Goal: Transaction & Acquisition: Purchase product/service

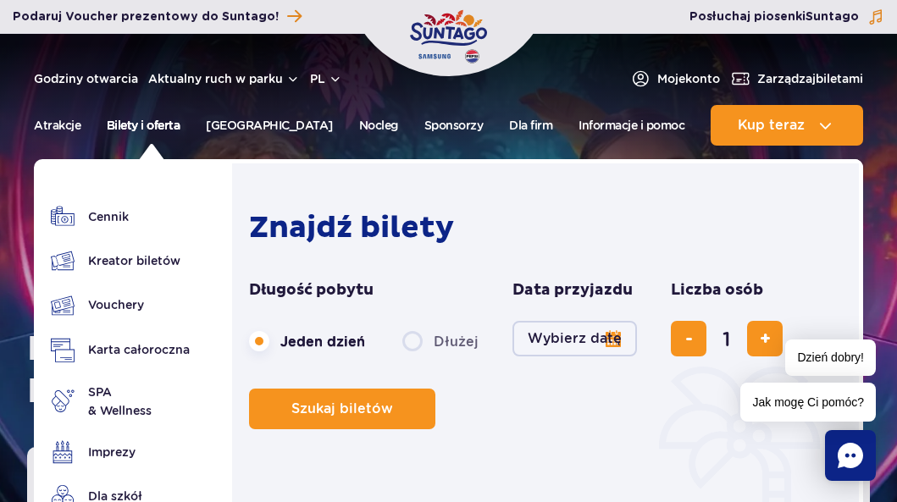
click at [167, 121] on link "Bilety i oferta" at bounding box center [144, 125] width 74 height 41
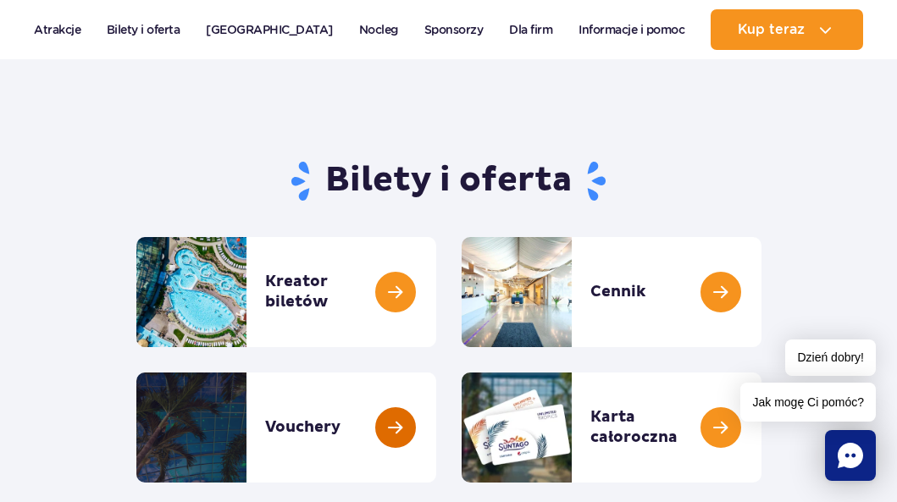
click at [436, 435] on link at bounding box center [436, 428] width 0 height 110
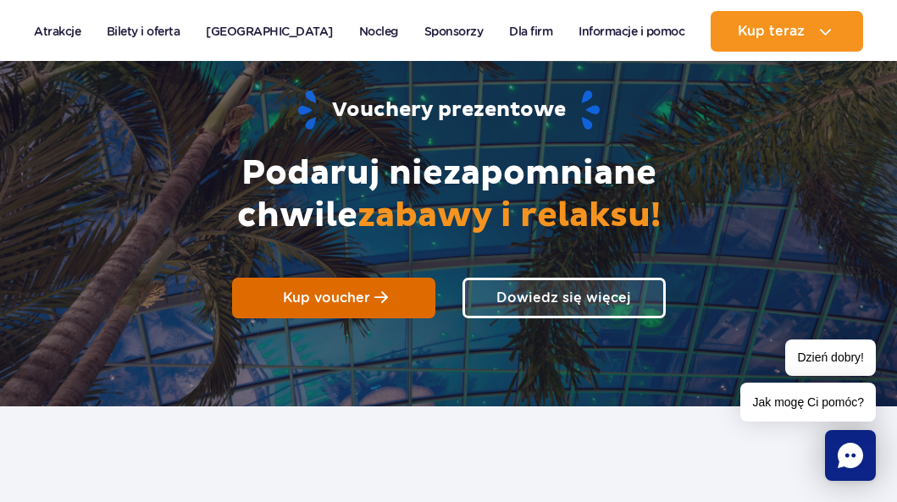
click at [371, 296] on link "Kup voucher" at bounding box center [333, 298] width 203 height 41
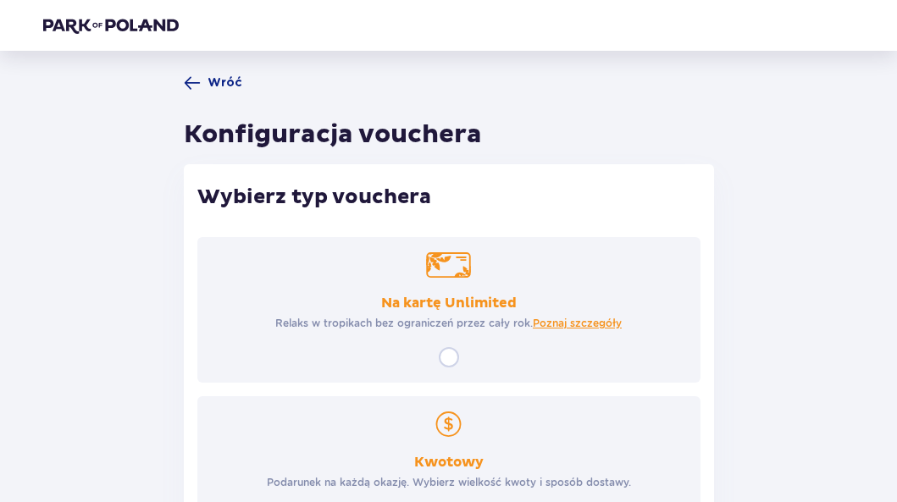
click at [448, 346] on div "Na kartę Unlimited Relaks w tropikach bez ograniczeń przez cały rok. Poznaj szc…" at bounding box center [448, 310] width 503 height 146
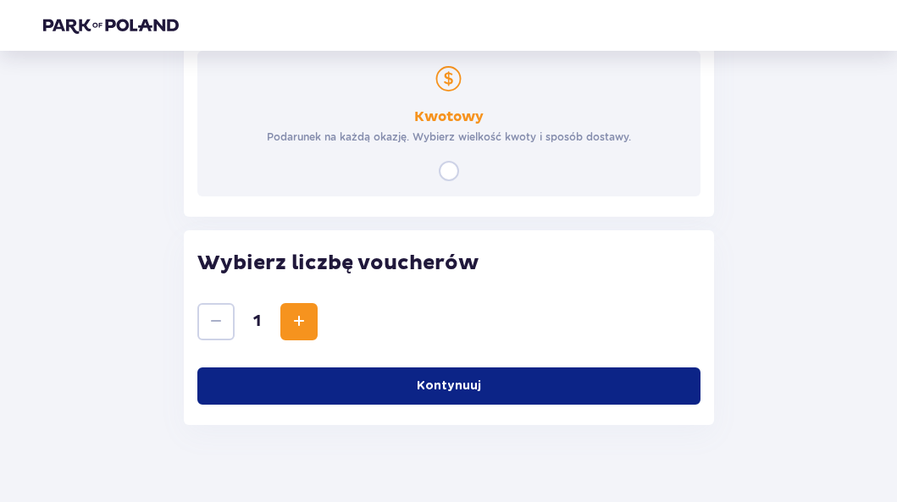
scroll to position [370, 0]
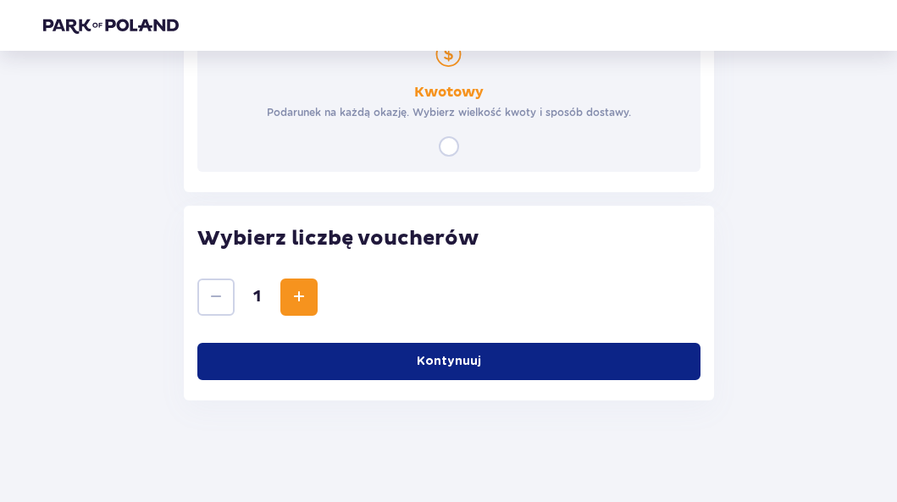
click at [456, 147] on input "radio" at bounding box center [449, 146] width 20 height 20
radio input "true"
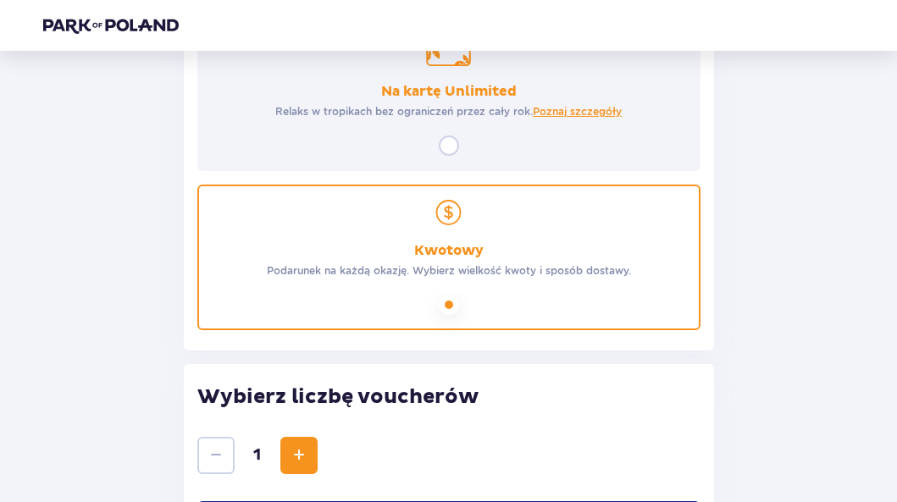
scroll to position [285, 0]
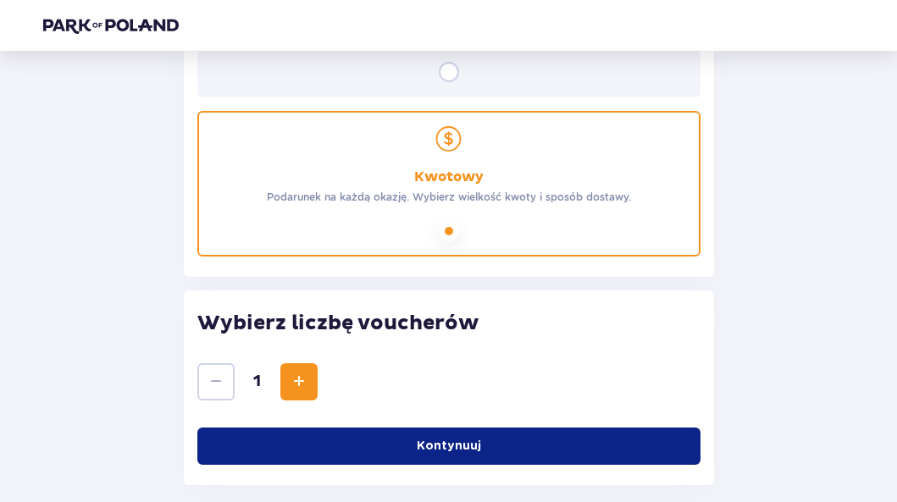
click at [309, 379] on button "Zwiększ" at bounding box center [298, 381] width 37 height 37
click at [308, 379] on span "Zwiększ" at bounding box center [299, 382] width 20 height 20
click at [332, 442] on button "Kontynuuj" at bounding box center [448, 446] width 503 height 37
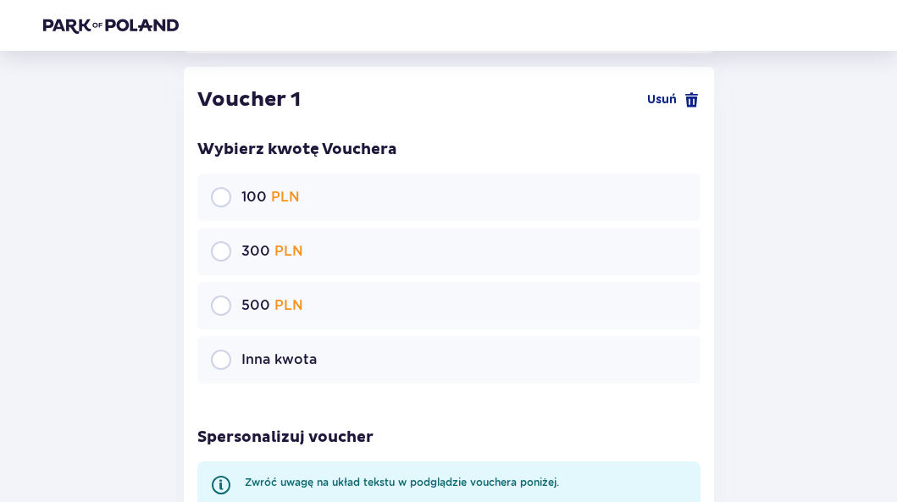
scroll to position [720, 0]
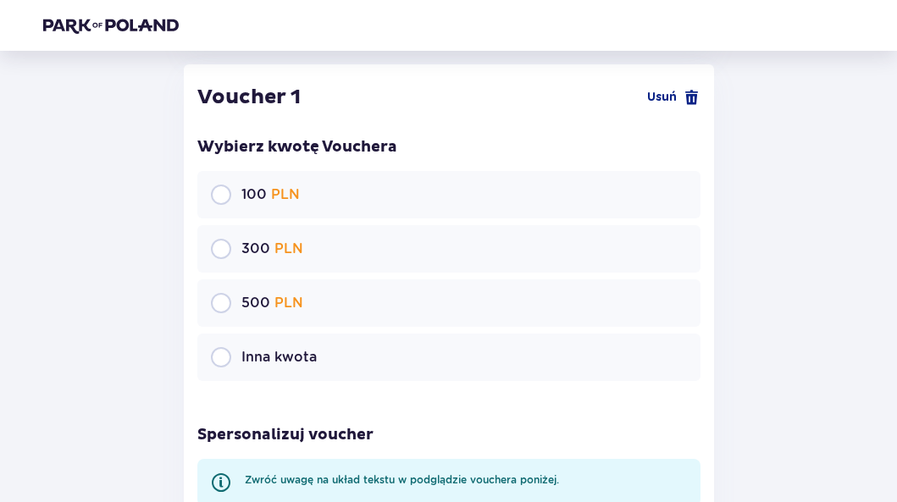
click at [226, 309] on input "radio" at bounding box center [221, 303] width 20 height 20
radio input "true"
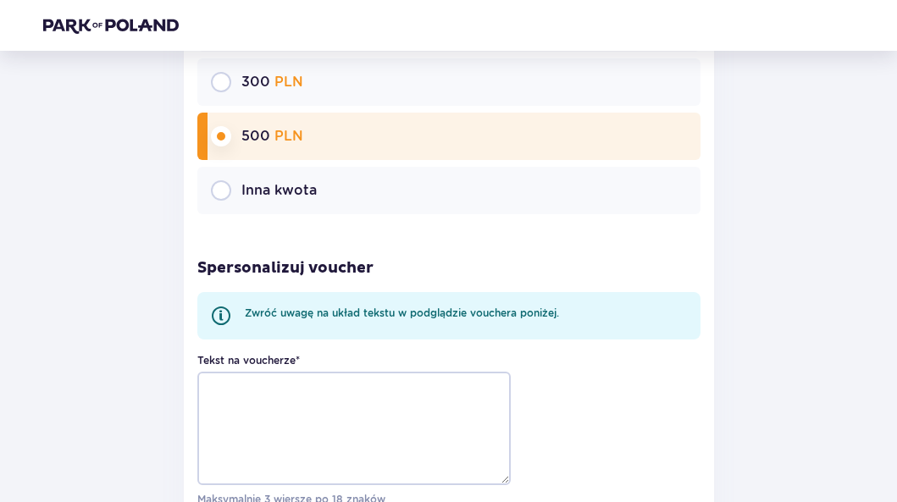
scroll to position [889, 0]
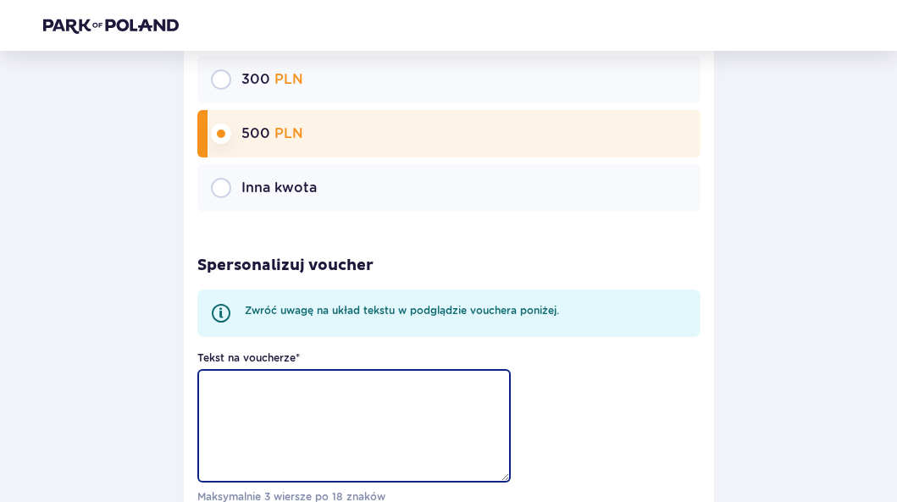
click at [318, 407] on textarea "Tekst na voucherze *" at bounding box center [353, 426] width 313 height 114
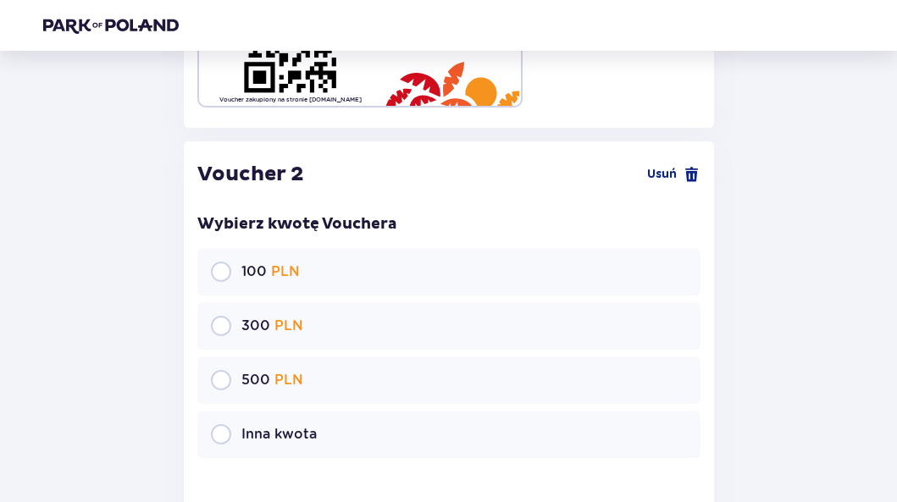
scroll to position [1567, 0]
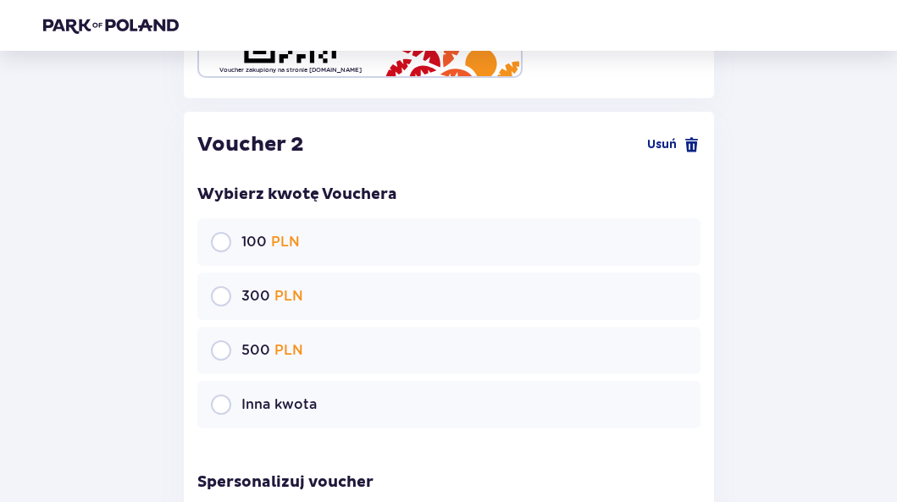
type textarea "Prezent"
click at [274, 346] on span "PLN" at bounding box center [288, 350] width 29 height 16
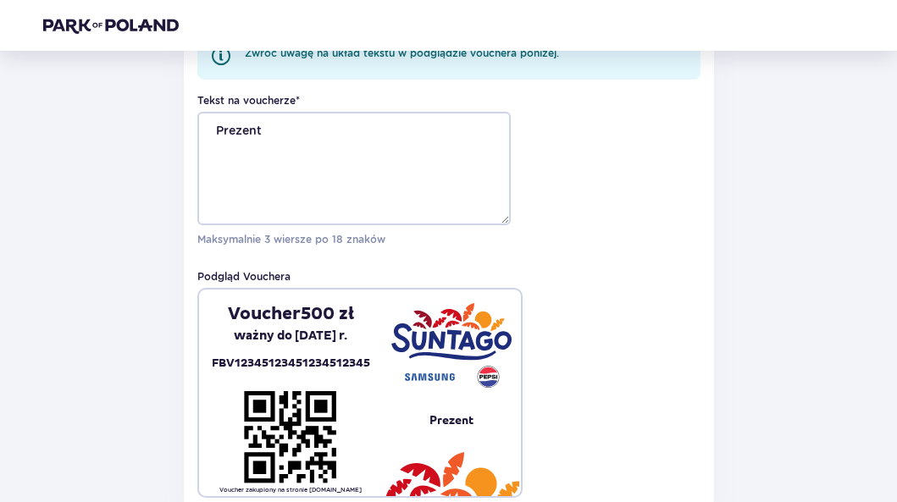
scroll to position [974, 0]
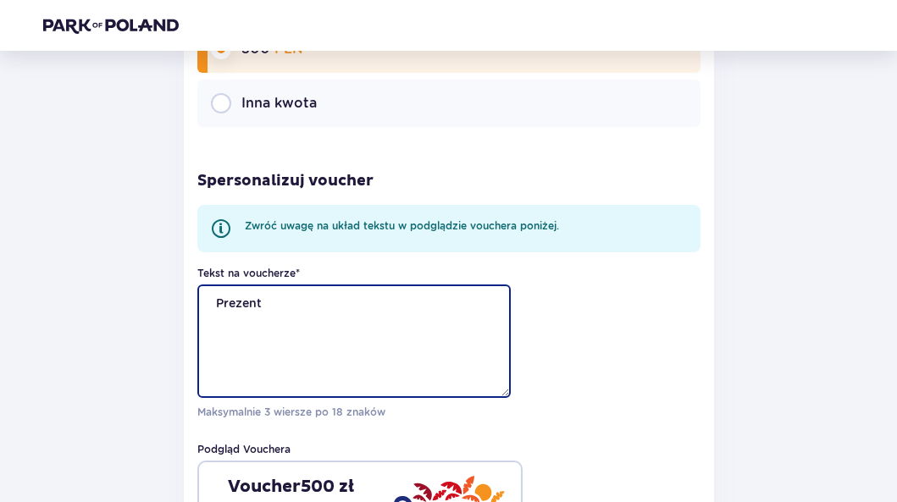
drag, startPoint x: 278, startPoint y: 302, endPoint x: 204, endPoint y: 302, distance: 73.7
click at [204, 302] on textarea "Prezent" at bounding box center [353, 342] width 313 height 114
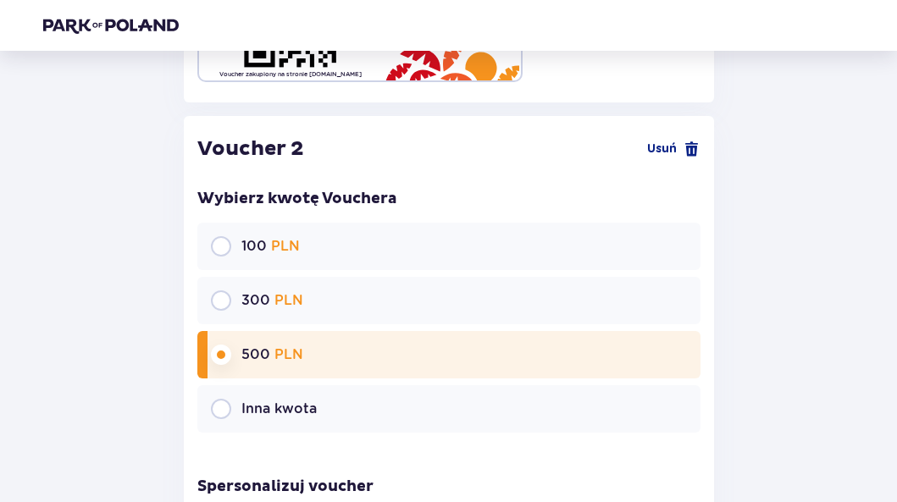
scroll to position [1821, 0]
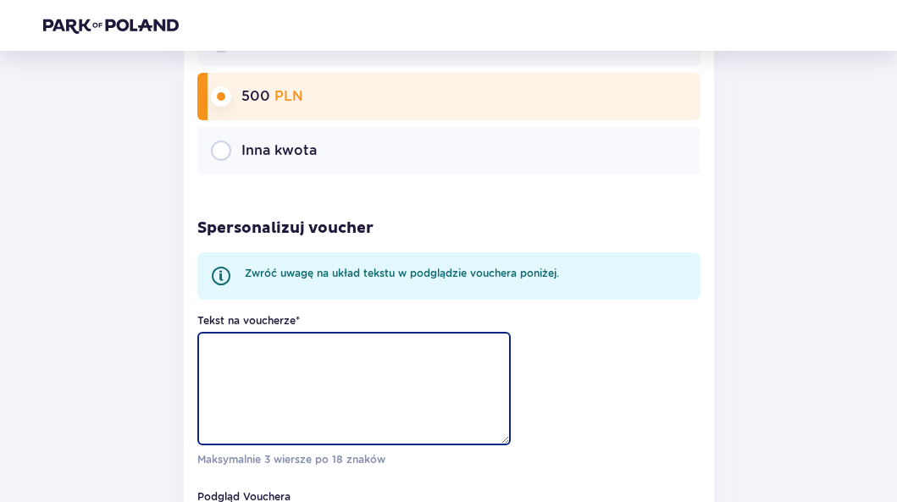
click at [299, 359] on textarea "Tekst na voucherze *" at bounding box center [353, 389] width 313 height 114
paste textarea "Prezent"
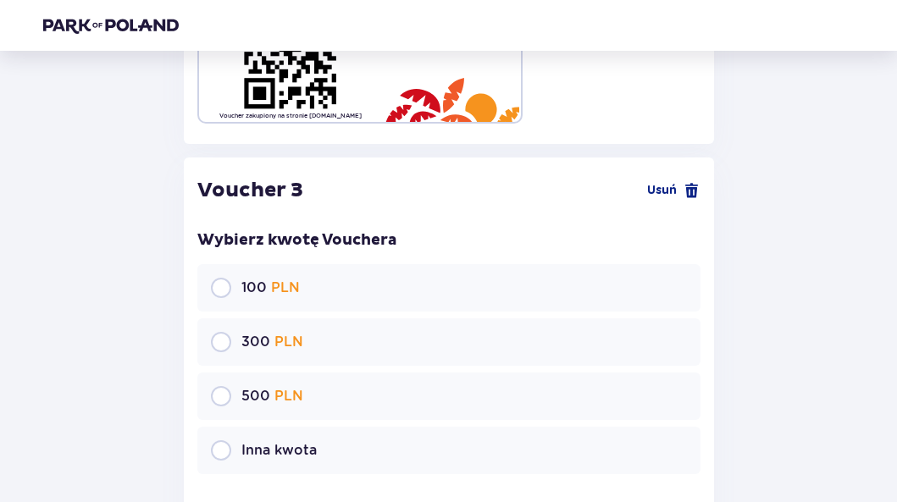
scroll to position [2583, 0]
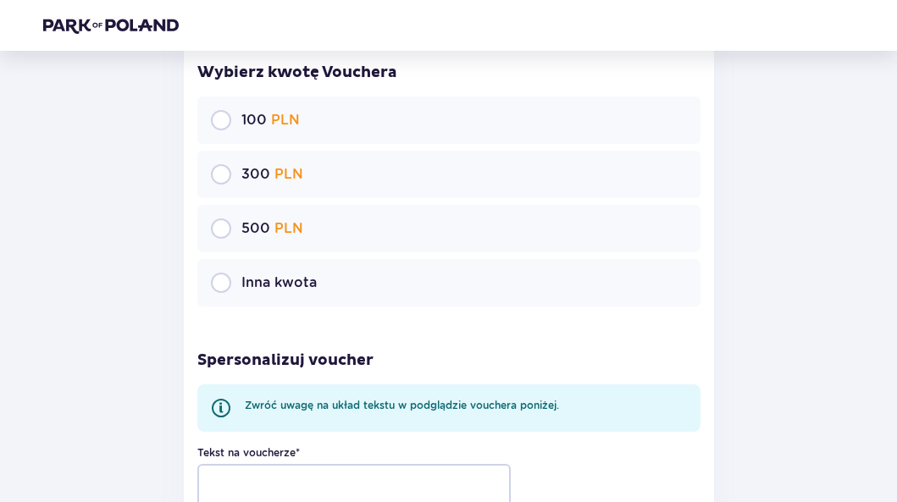
type textarea "Prezent"
click at [251, 227] on p "500 PLN" at bounding box center [272, 228] width 62 height 19
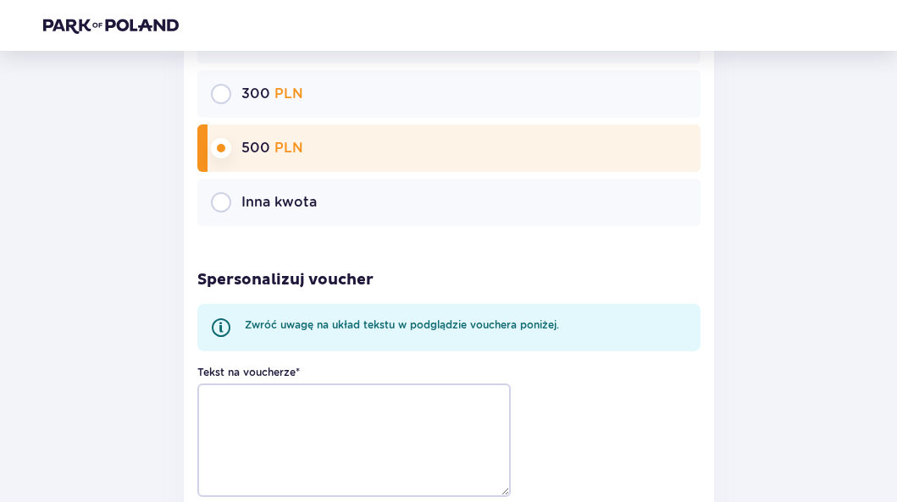
scroll to position [2753, 0]
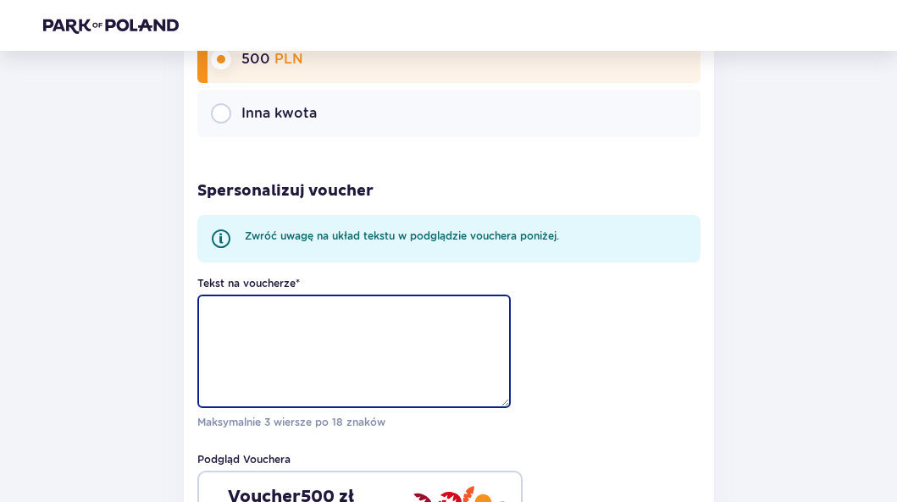
click at [299, 328] on textarea "Tekst na voucherze *" at bounding box center [353, 352] width 313 height 114
paste textarea "Prezent"
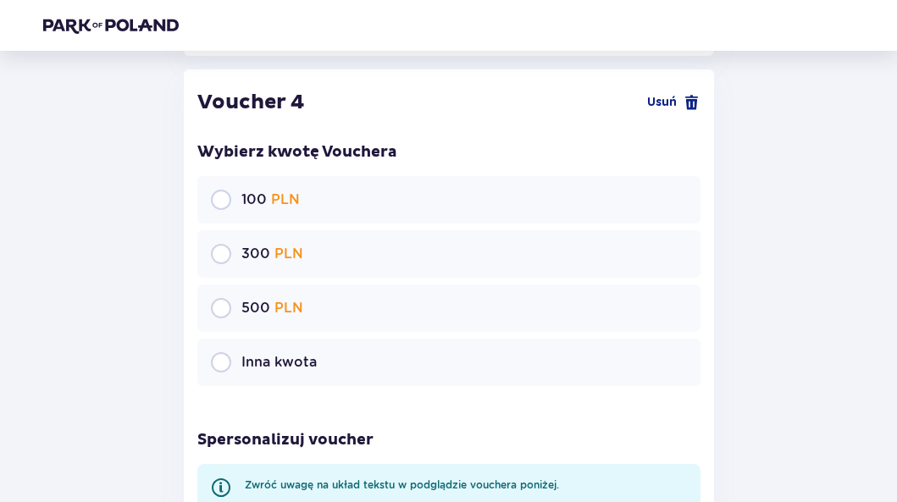
scroll to position [3430, 0]
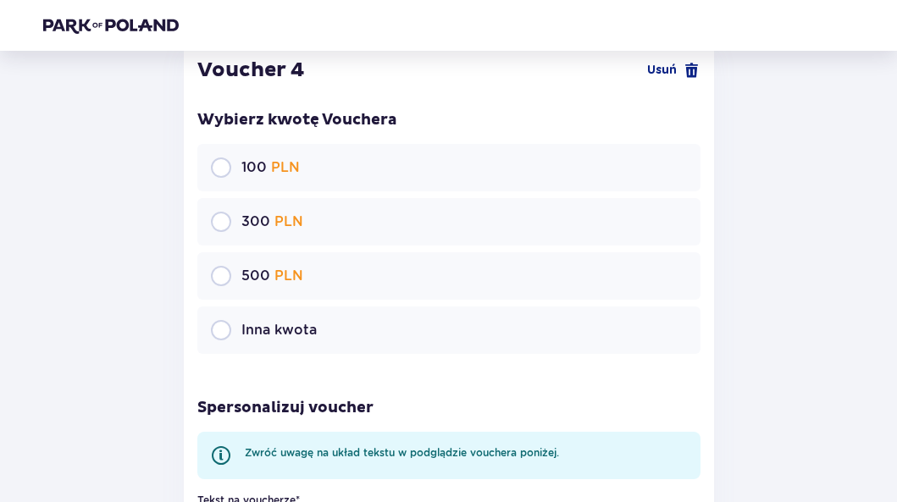
type textarea "Prezent"
click at [280, 327] on p "Inna kwota" at bounding box center [278, 330] width 75 height 19
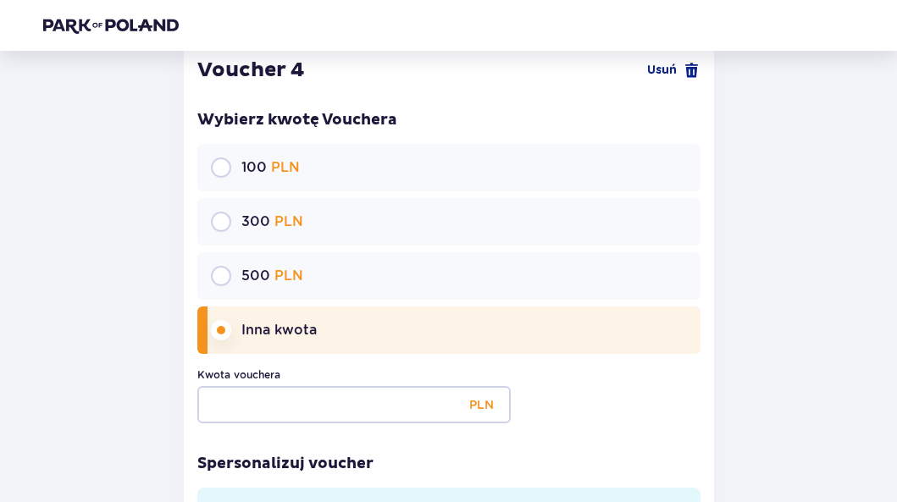
click at [285, 380] on div "Kwota vouchera PLN" at bounding box center [448, 396] width 503 height 56
click at [280, 396] on input "Kwota vouchera" at bounding box center [353, 404] width 313 height 37
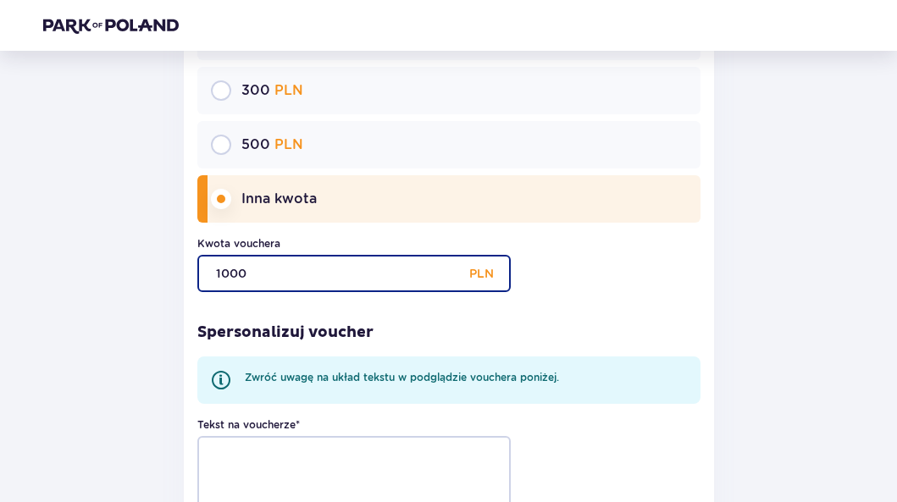
scroll to position [3769, 0]
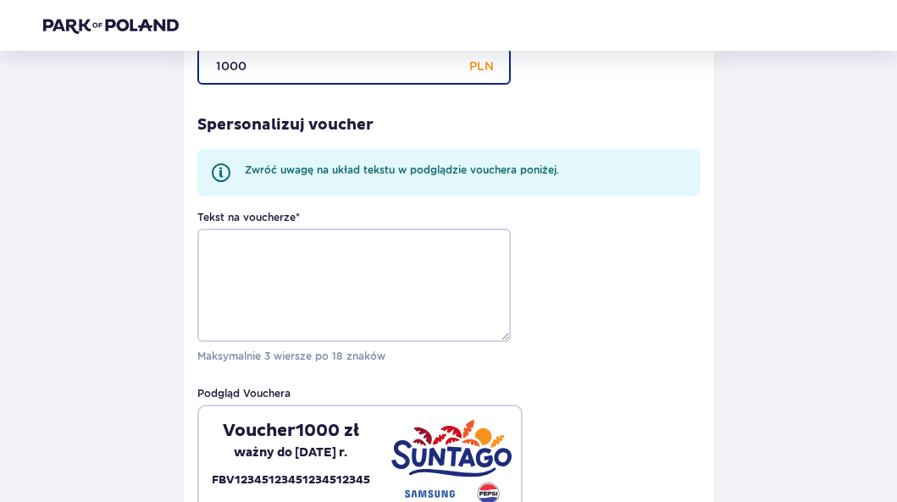
type input "1000"
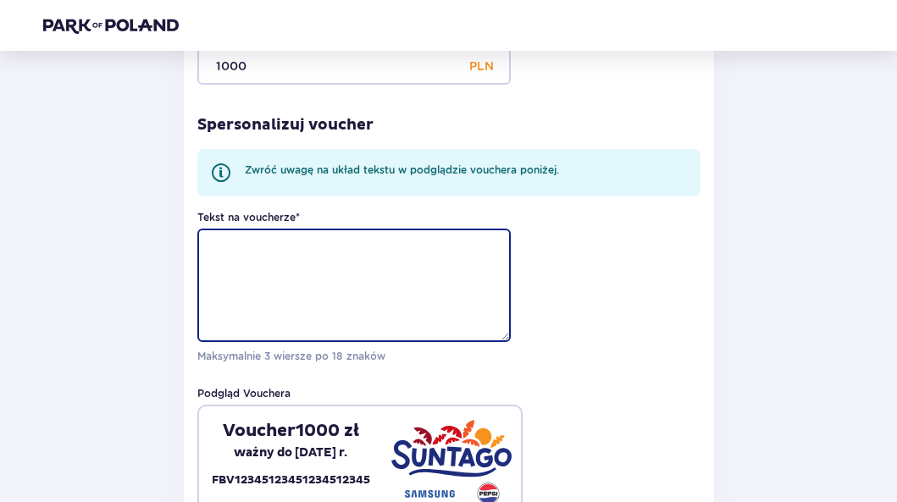
click at [269, 252] on textarea "Tekst na voucherze *" at bounding box center [353, 286] width 313 height 114
paste textarea "Prezent"
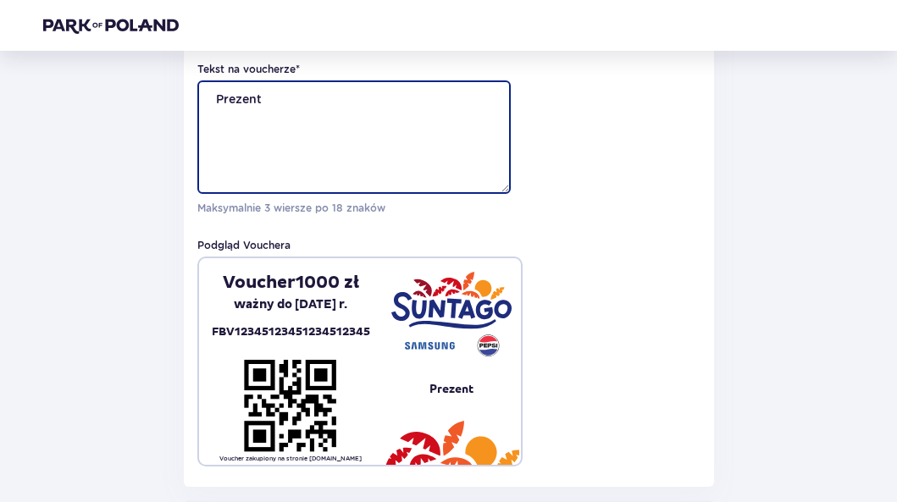
scroll to position [4108, 0]
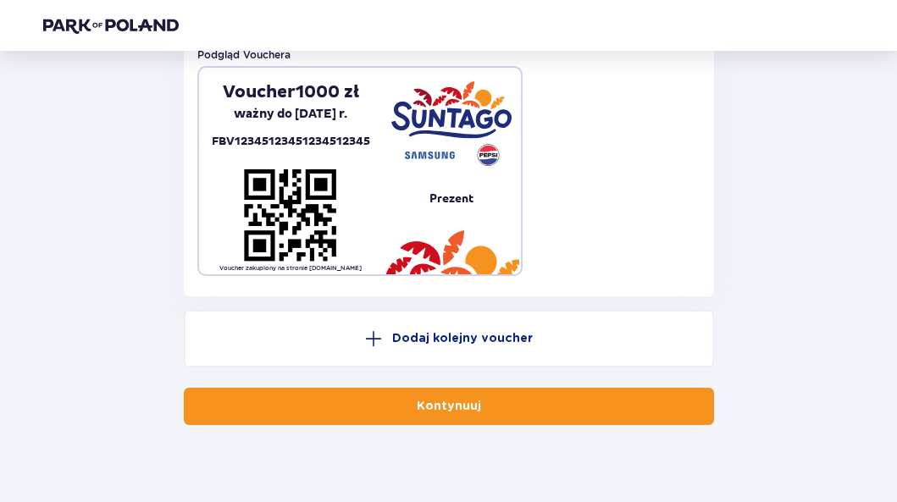
type textarea "Prezent"
click at [444, 404] on p "Kontynuuj" at bounding box center [449, 406] width 64 height 17
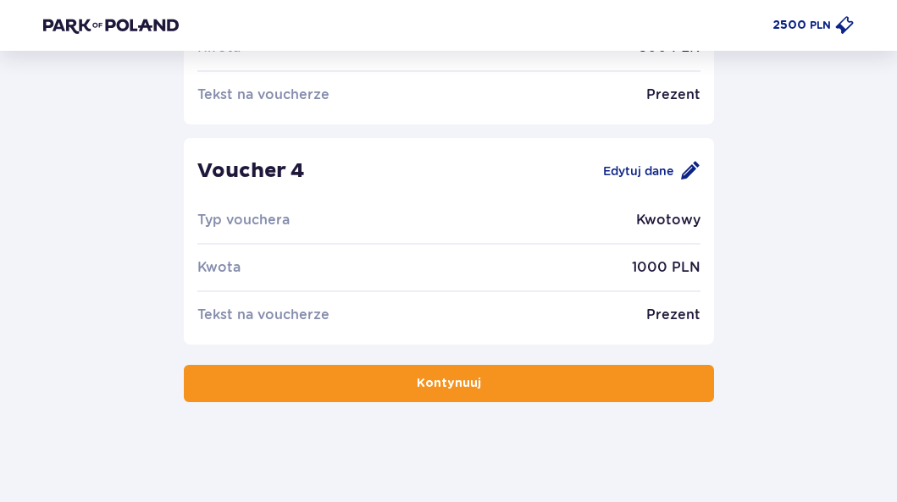
scroll to position [689, 0]
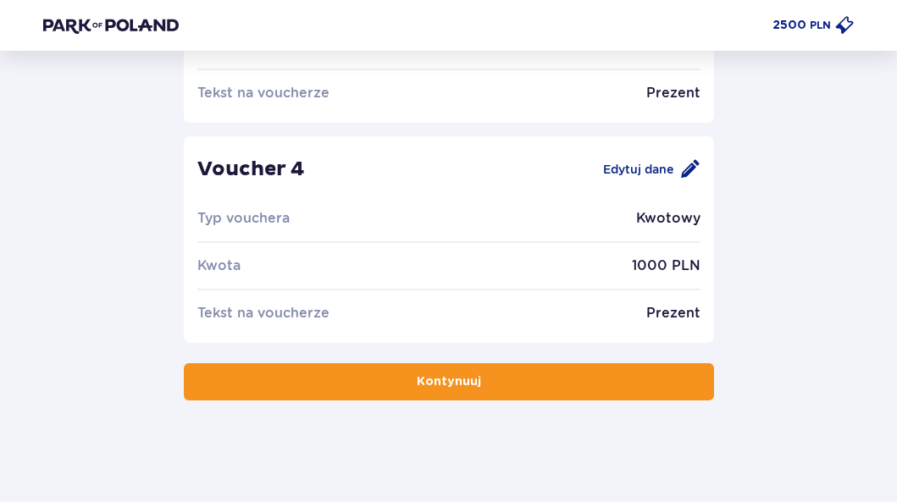
click at [462, 377] on p "Kontynuuj" at bounding box center [449, 382] width 64 height 17
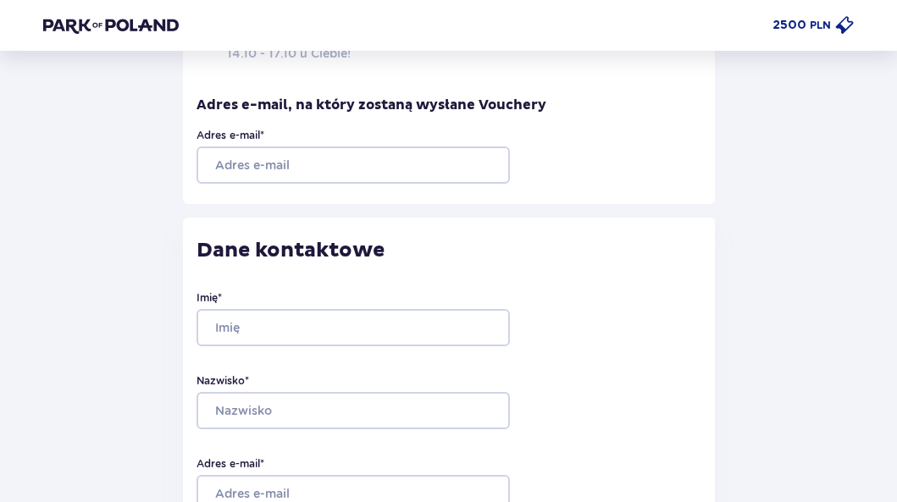
scroll to position [254, 0]
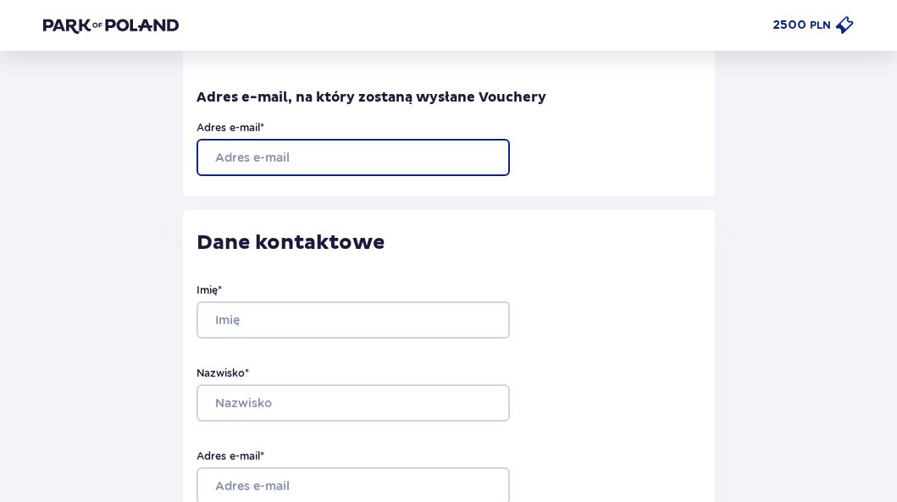
click at [317, 149] on input "Adres e-mail *" at bounding box center [353, 157] width 313 height 37
type input "[EMAIL_ADDRESS][DOMAIN_NAME]"
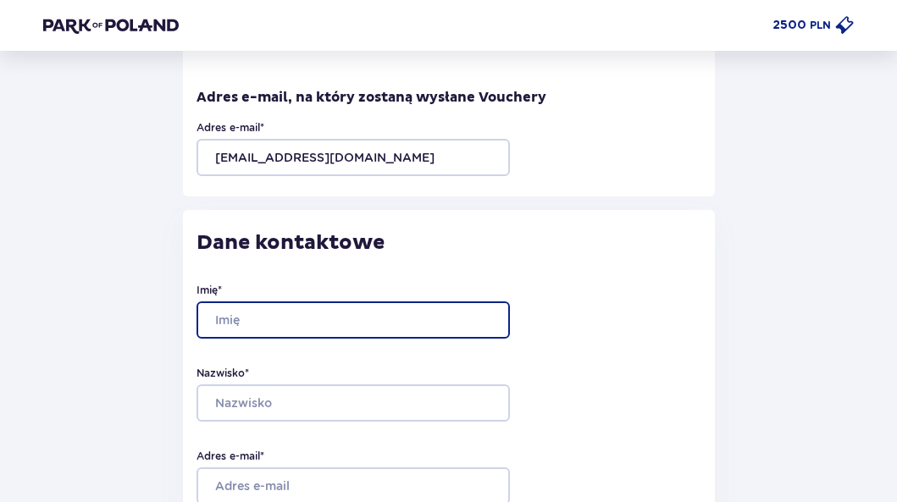
type input "[PERSON_NAME]"
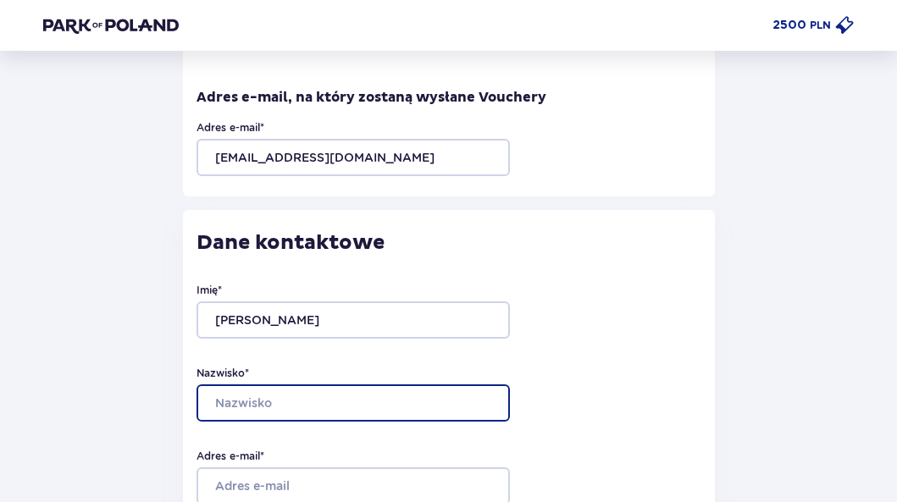
type input "Zarębska"
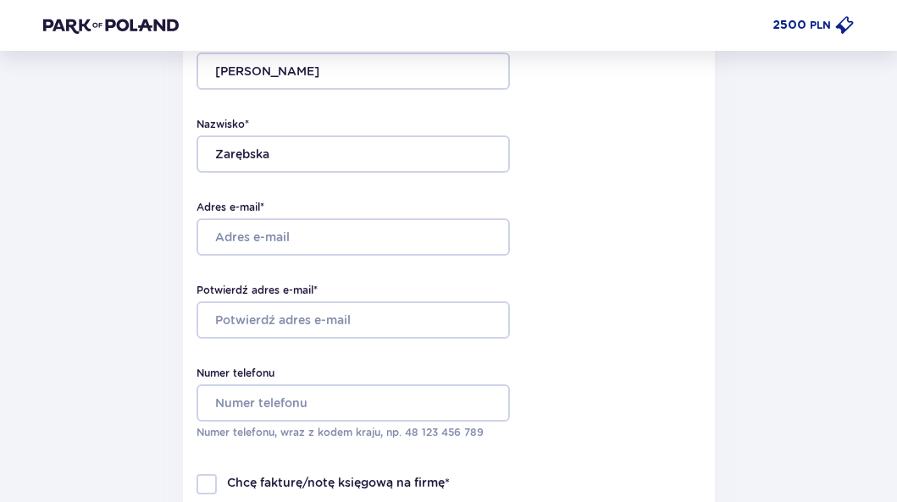
scroll to position [508, 0]
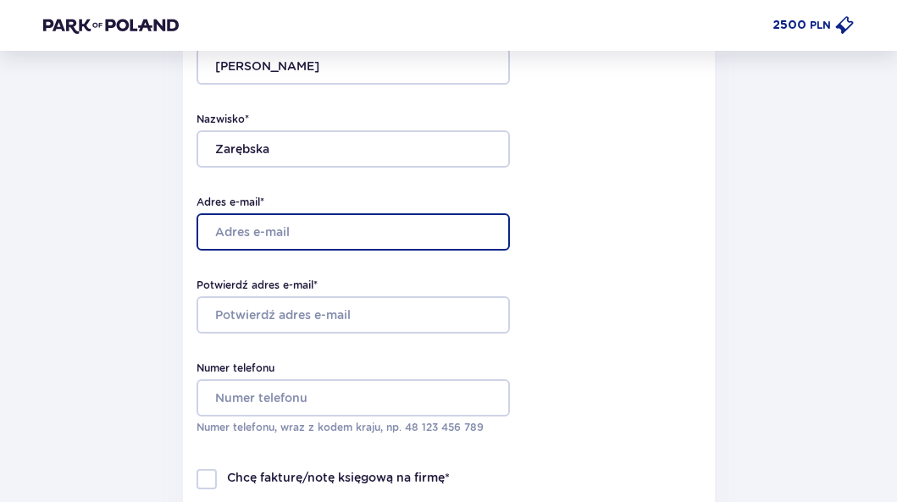
click at [300, 233] on input "Adres e-mail *" at bounding box center [353, 231] width 313 height 37
type input "[EMAIL_ADDRESS][DOMAIN_NAME]"
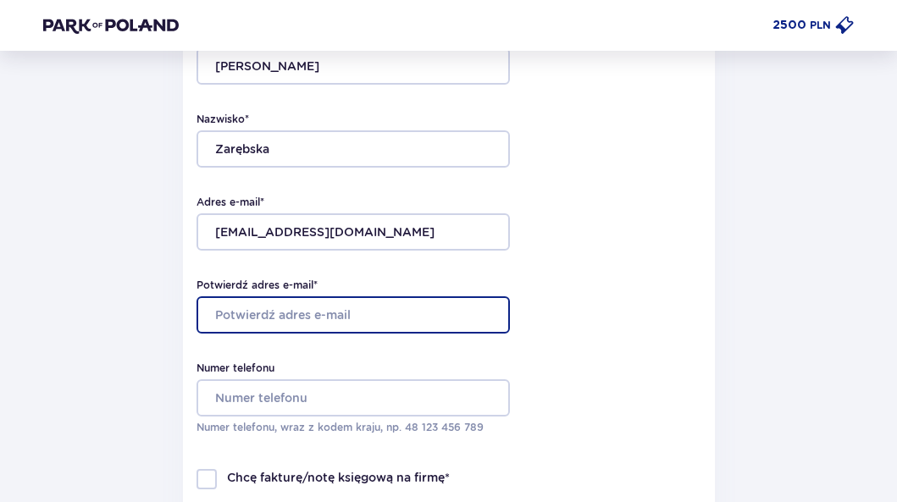
type input "[EMAIL_ADDRESS][DOMAIN_NAME]"
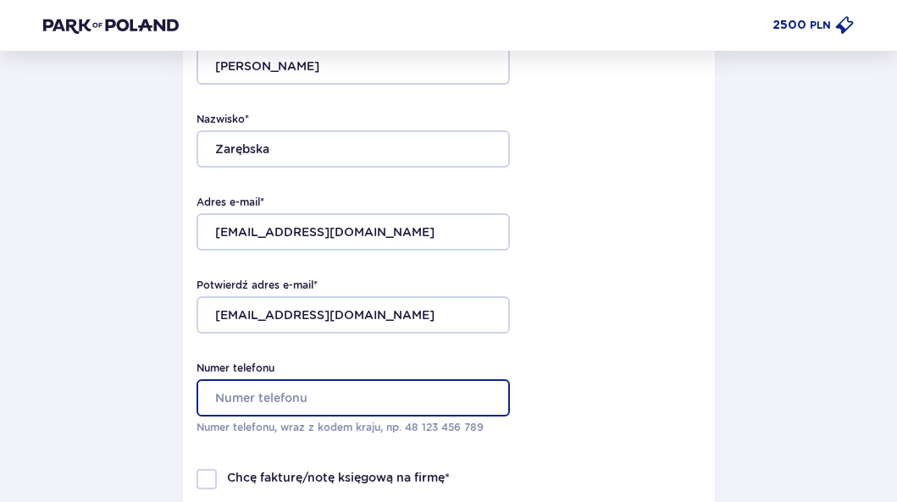
type input "726638545"
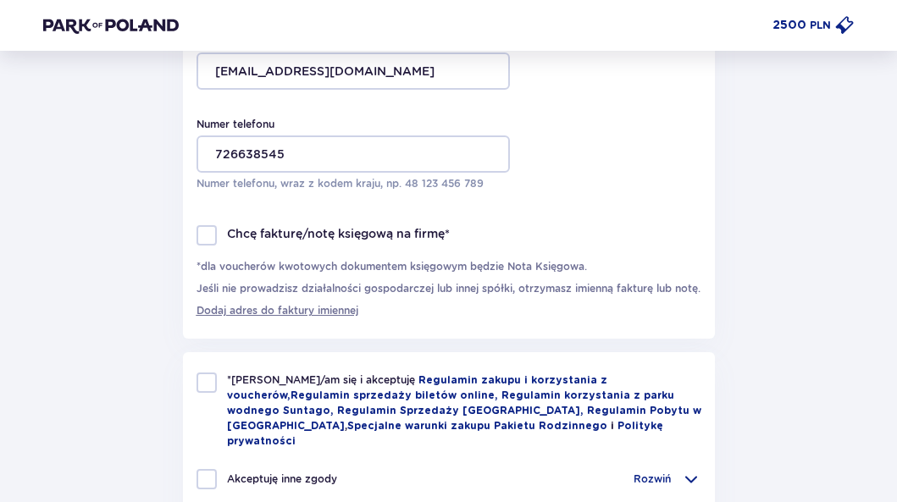
scroll to position [847, 0]
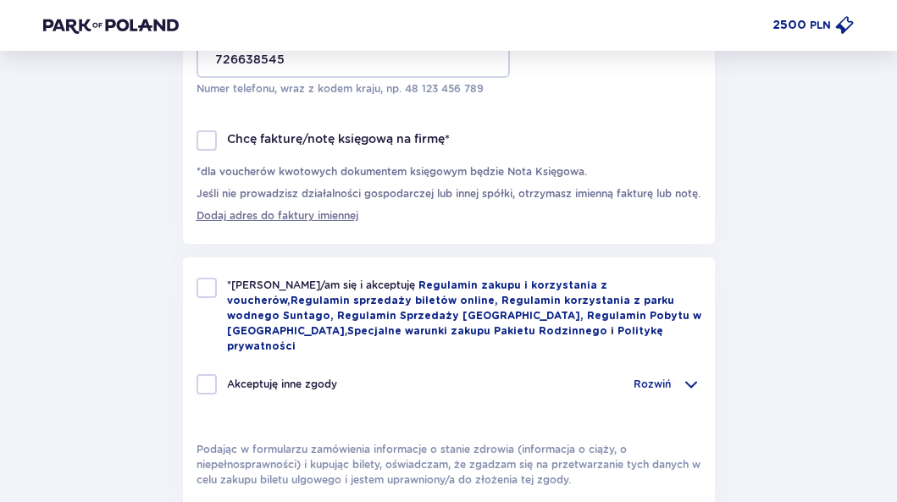
click at [216, 296] on div "*Zapoznałem/am się i akceptuję Regulamin zakupu i korzystania z voucherów , Reg…" at bounding box center [449, 316] width 505 height 76
checkbox input "true"
click at [205, 382] on div at bounding box center [207, 384] width 20 height 20
checkbox input "true"
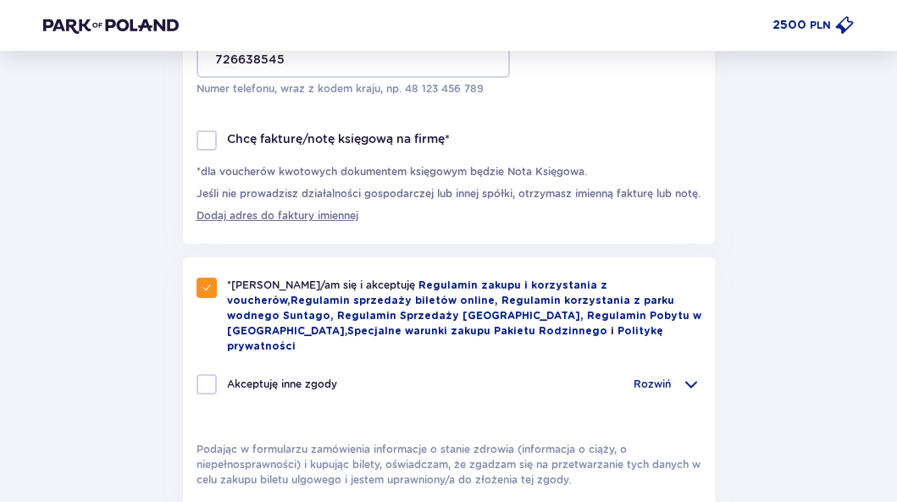
checkbox input "true"
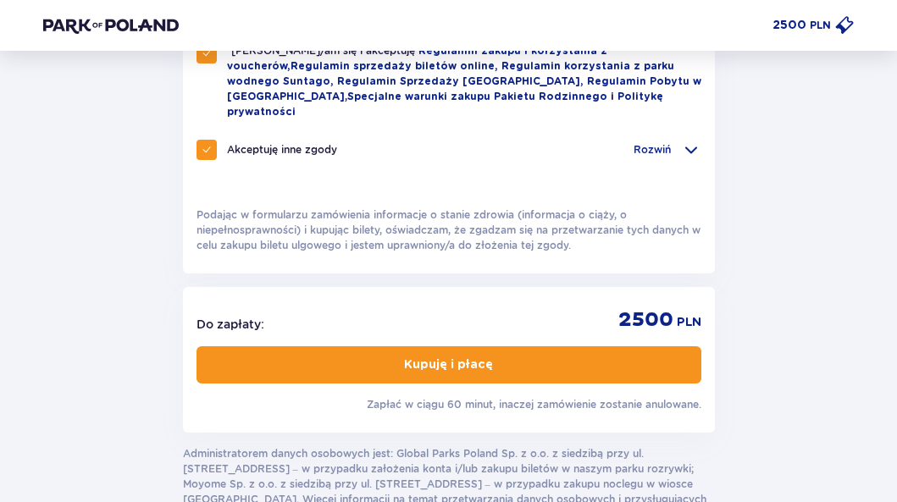
scroll to position [1101, 0]
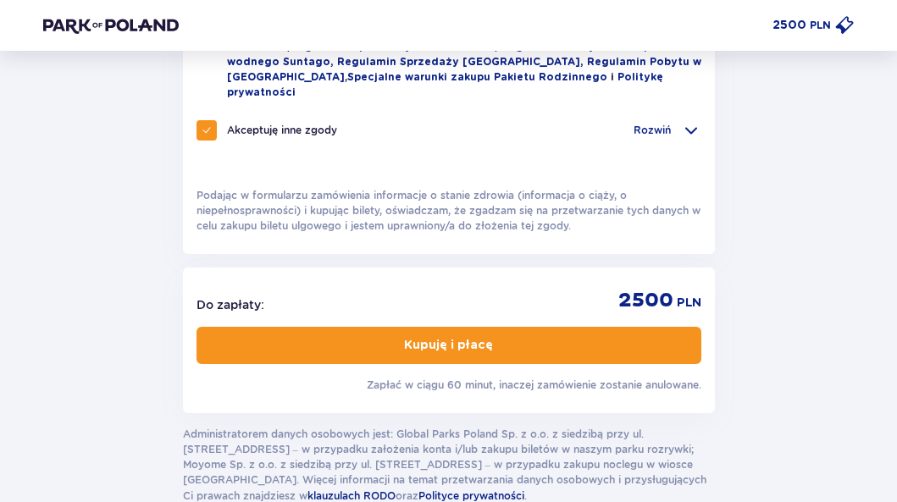
click at [380, 346] on button "Kupuję i płacę" at bounding box center [449, 345] width 505 height 37
click at [472, 333] on button "Kupuję i płacę" at bounding box center [449, 345] width 505 height 37
